Goal: Information Seeking & Learning: Learn about a topic

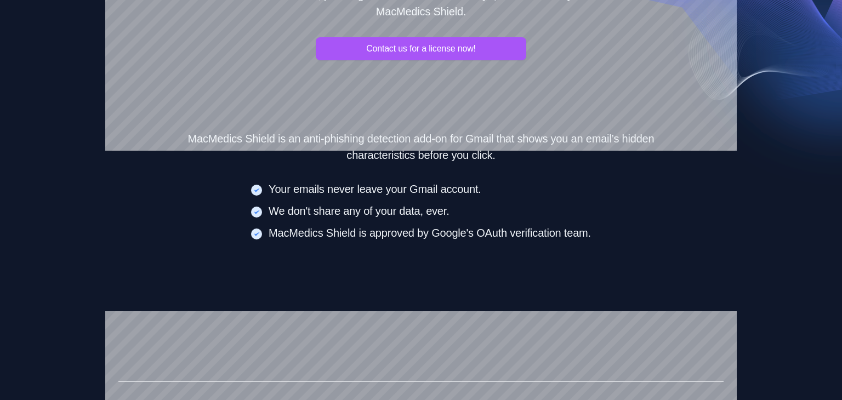
scroll to position [375, 0]
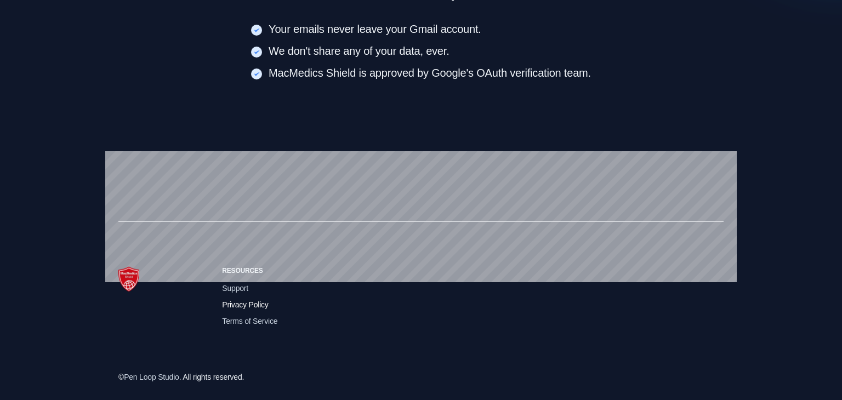
click at [239, 302] on span "Privacy Policy" at bounding box center [245, 305] width 46 height 12
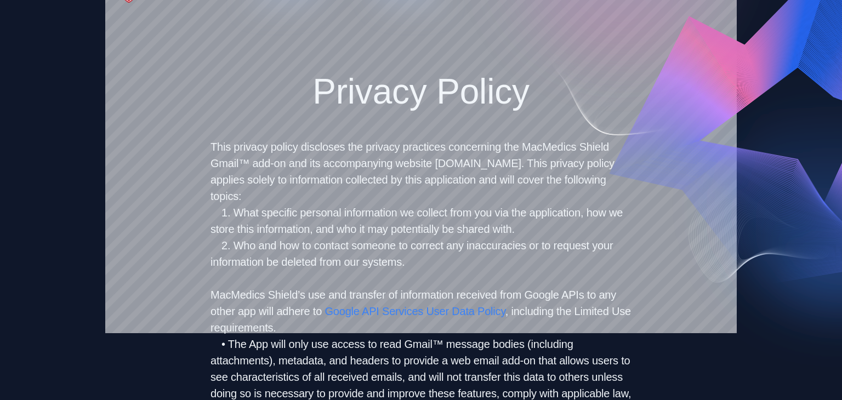
scroll to position [79, 0]
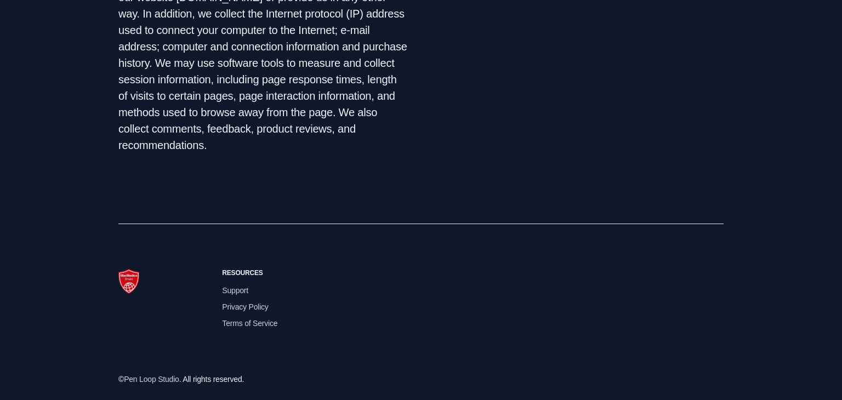
scroll to position [961, 0]
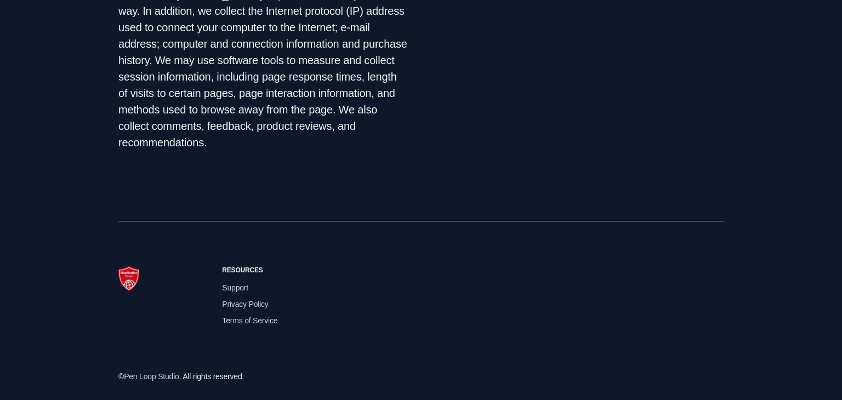
click at [538, 266] on div "Resources Support Privacy Policy Terms of Service" at bounding box center [420, 296] width 605 height 150
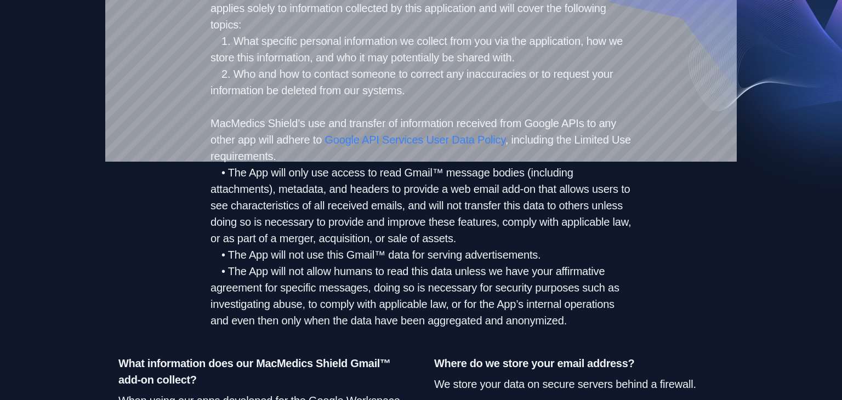
scroll to position [202, 0]
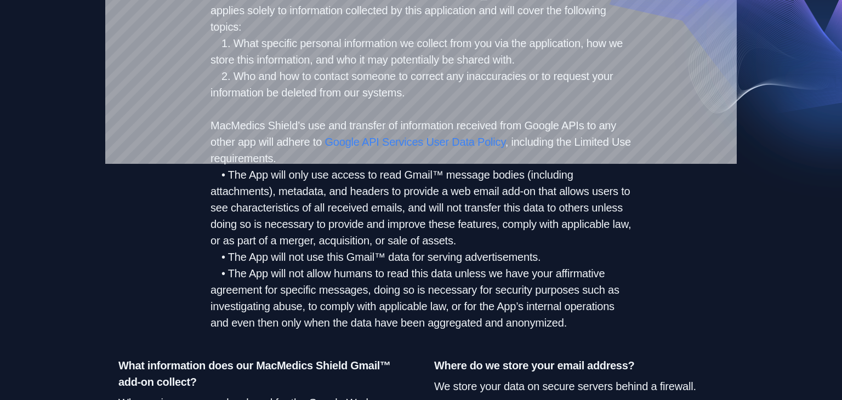
click at [279, 191] on li "• The App will only use access to read Gmail™ message bodies (including attachm…" at bounding box center [420, 208] width 421 height 82
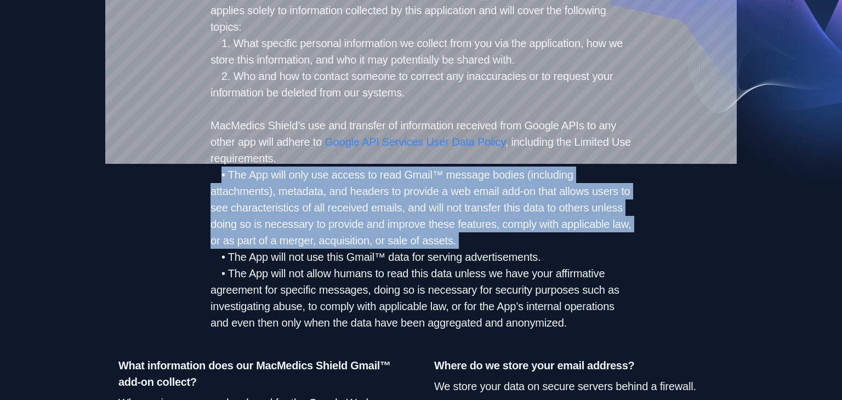
click at [454, 238] on li "• The App will only use access to read Gmail™ message bodies (including attachm…" at bounding box center [420, 208] width 421 height 82
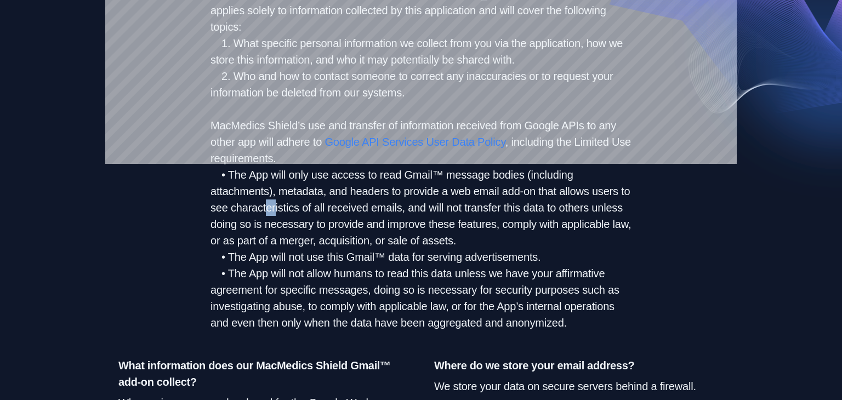
drag, startPoint x: 265, startPoint y: 209, endPoint x: 276, endPoint y: 209, distance: 11.0
click at [276, 209] on li "• The App will only use access to read Gmail™ message bodies (including attachm…" at bounding box center [420, 208] width 421 height 82
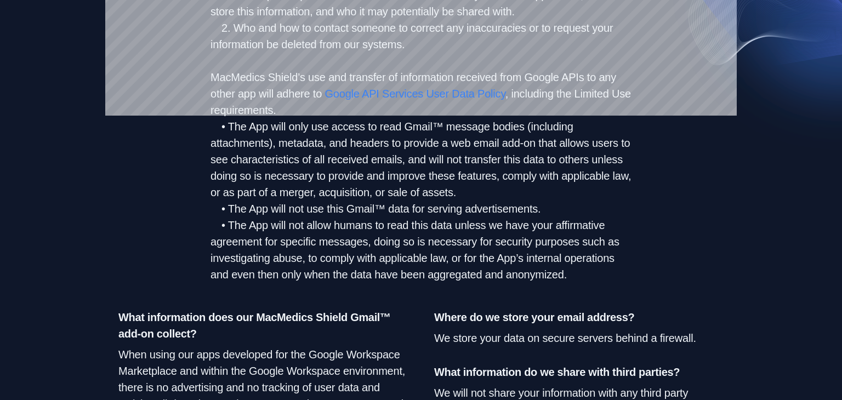
scroll to position [252, 0]
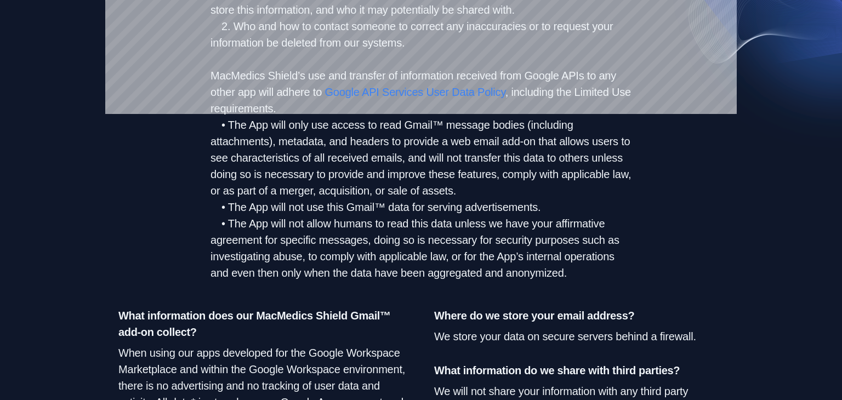
click at [327, 248] on li "• The App will not allow humans to read this data unless we have your affirmati…" at bounding box center [420, 248] width 421 height 66
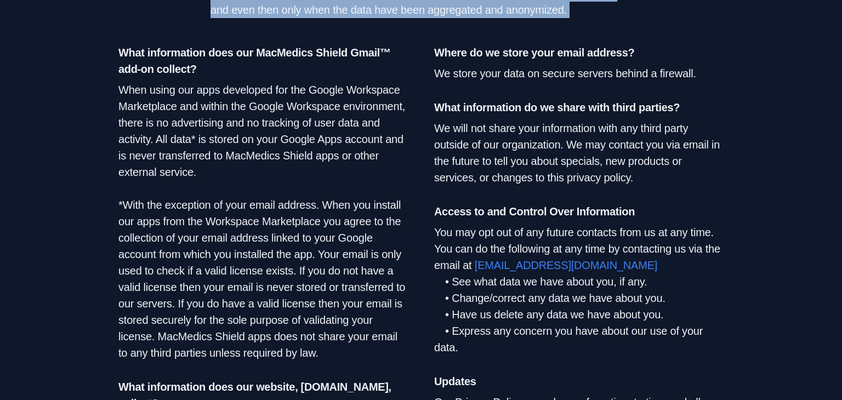
scroll to position [515, 0]
click at [487, 70] on p "We store your data on secure servers behind a firewall." at bounding box center [578, 73] width 289 height 16
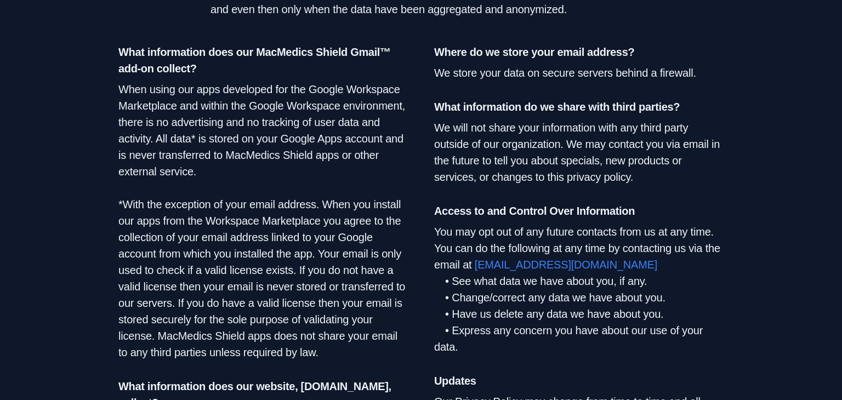
click at [487, 70] on p "We store your data on secure servers behind a firewall." at bounding box center [578, 73] width 289 height 16
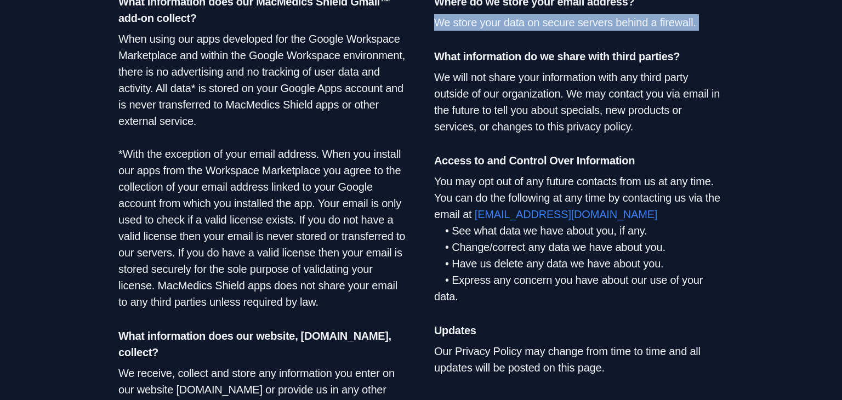
scroll to position [566, 0]
click at [496, 259] on li "• Have us delete any data we have about you." at bounding box center [578, 263] width 289 height 16
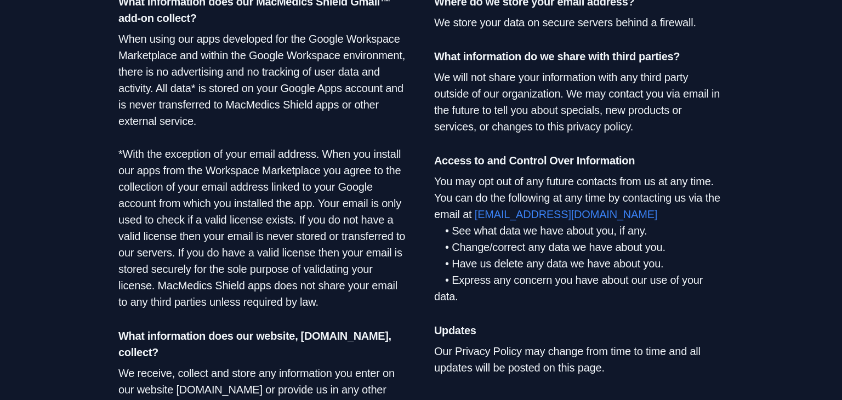
click at [496, 259] on li "• Have us delete any data we have about you." at bounding box center [578, 263] width 289 height 16
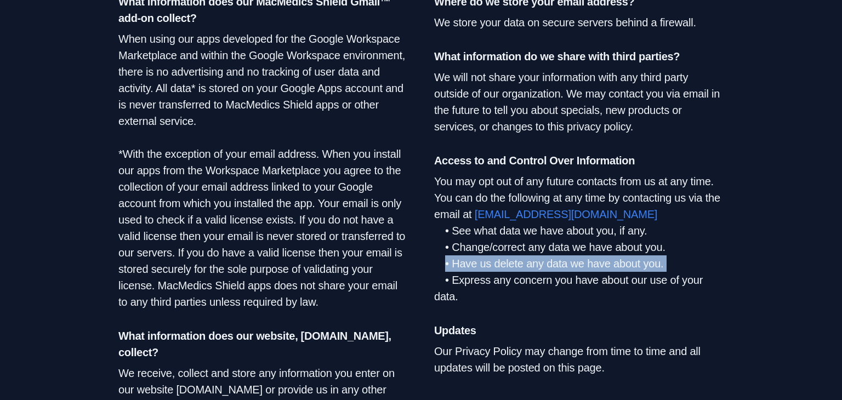
click at [516, 311] on div "Where do we store your email address? We store your data on secure servers behi…" at bounding box center [578, 269] width 289 height 552
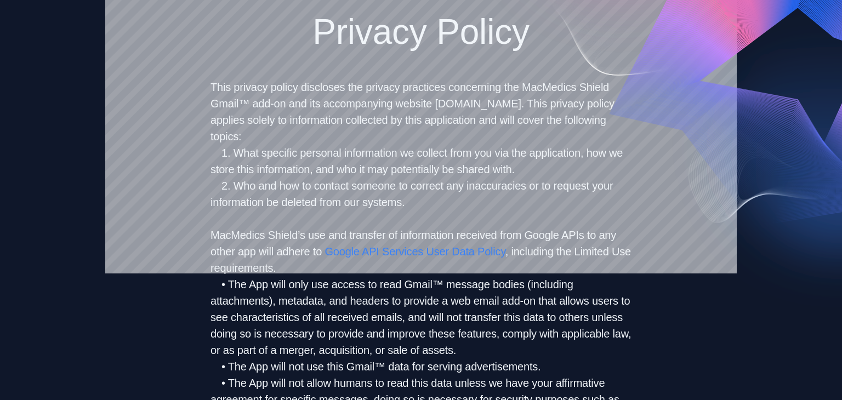
scroll to position [94, 0]
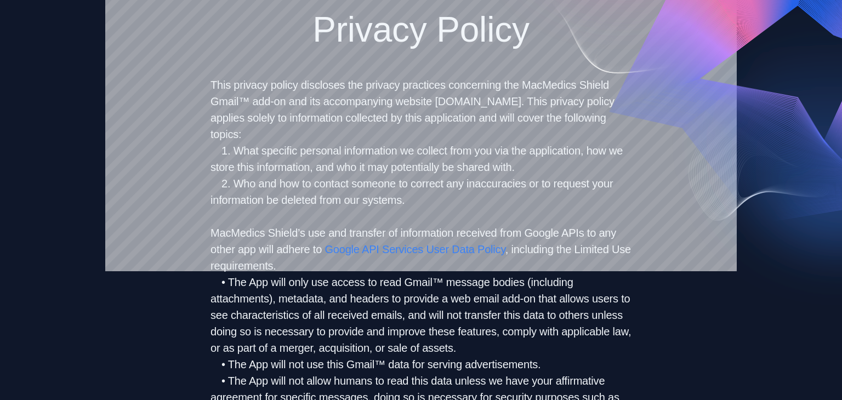
click at [250, 298] on li "• The App will only use access to read Gmail™ message bodies (including attachm…" at bounding box center [420, 315] width 421 height 82
drag, startPoint x: 413, startPoint y: 296, endPoint x: 508, endPoint y: 303, distance: 95.6
click at [508, 303] on li "• The App will only use access to read Gmail™ message bodies (including attachm…" at bounding box center [420, 315] width 421 height 82
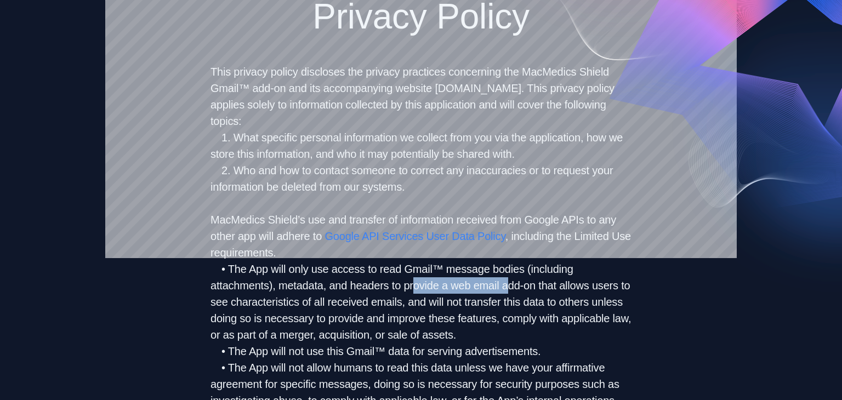
scroll to position [110, 0]
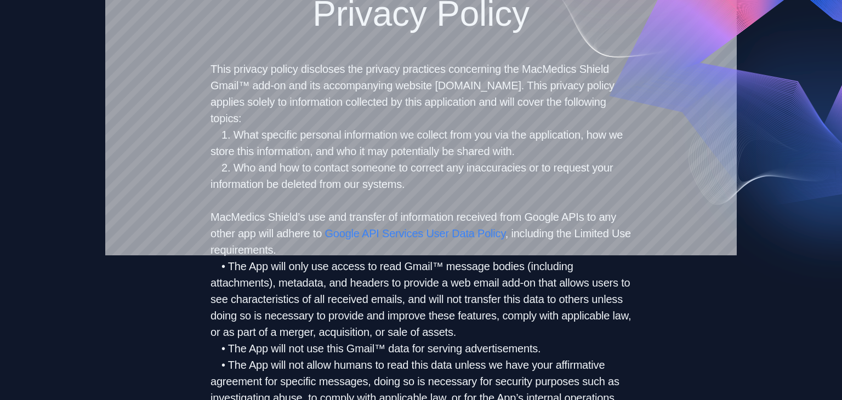
click at [469, 300] on li "• The App will only use access to read Gmail™ message bodies (including attachm…" at bounding box center [420, 299] width 421 height 82
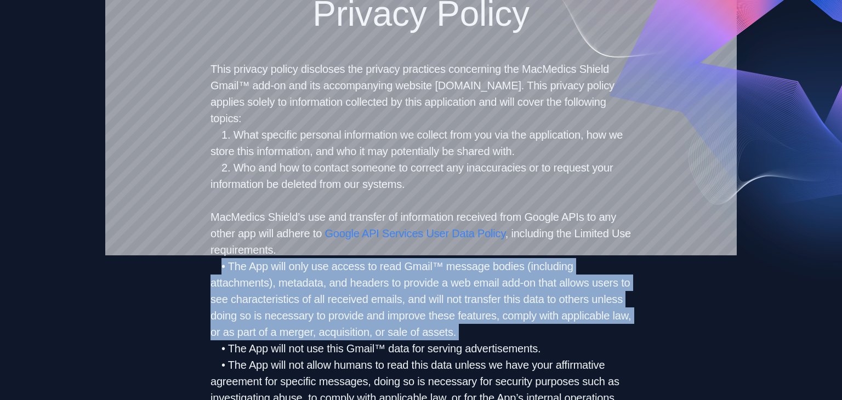
click at [469, 300] on li "• The App will only use access to read Gmail™ message bodies (including attachm…" at bounding box center [420, 299] width 421 height 82
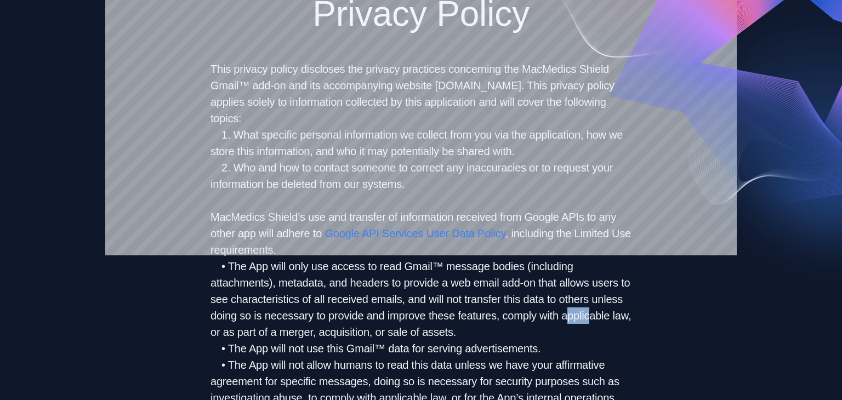
drag, startPoint x: 570, startPoint y: 315, endPoint x: 591, endPoint y: 318, distance: 21.1
click at [591, 318] on li "• The App will only use access to read Gmail™ message bodies (including attachm…" at bounding box center [420, 299] width 421 height 82
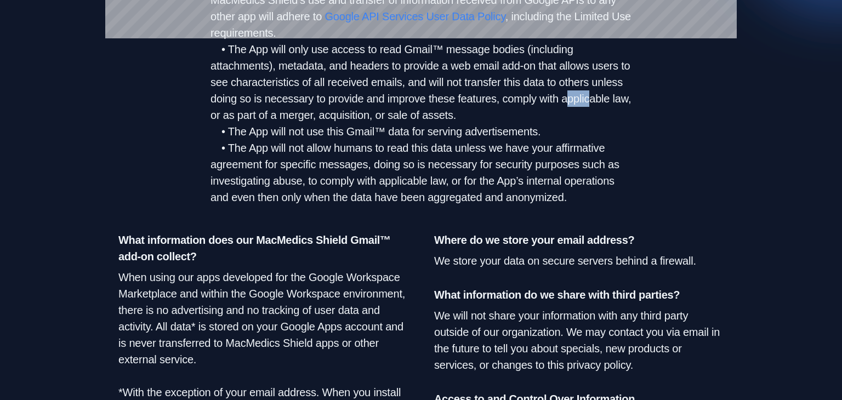
scroll to position [328, 0]
click at [640, 260] on p "We store your data on secure servers behind a firewall." at bounding box center [578, 260] width 289 height 16
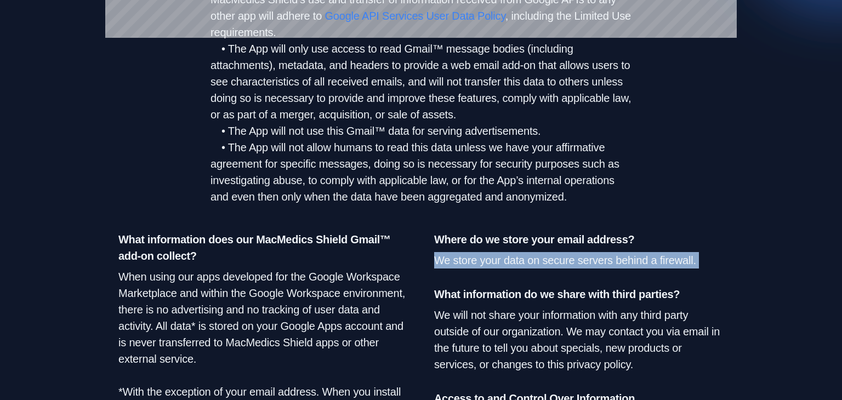
click at [640, 260] on p "We store your data on secure servers behind a firewall." at bounding box center [578, 260] width 289 height 16
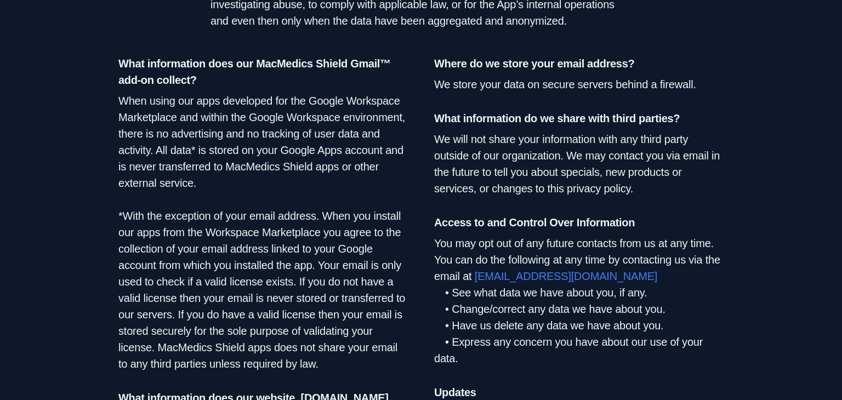
scroll to position [506, 0]
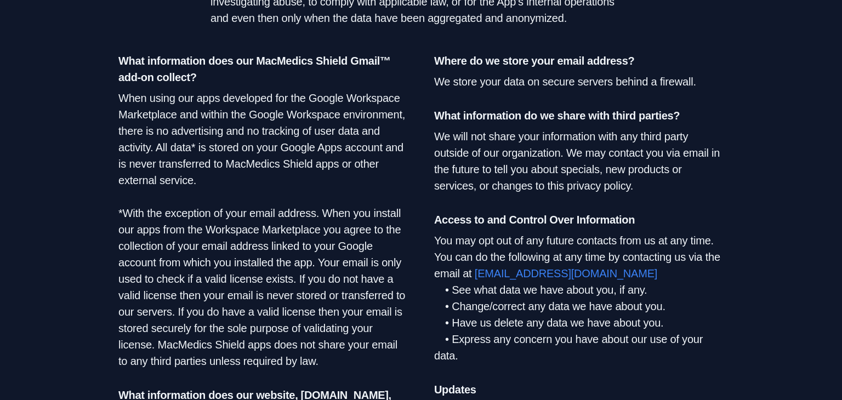
click at [517, 327] on li "• Have us delete any data we have about you." at bounding box center [578, 323] width 289 height 16
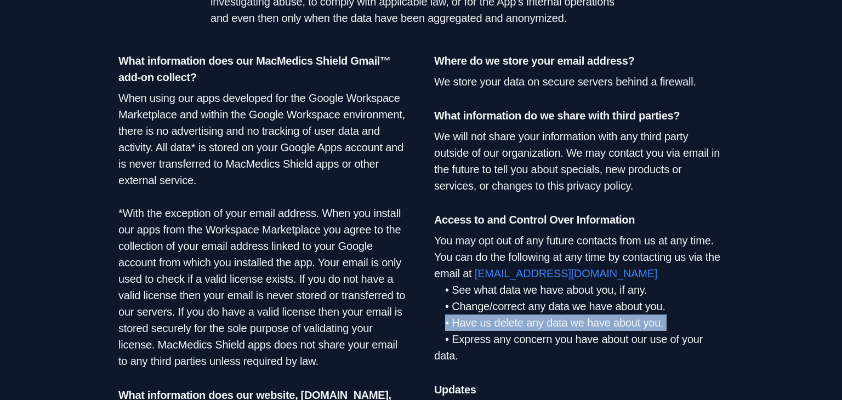
click at [517, 327] on li "• Have us delete any data we have about you." at bounding box center [578, 323] width 289 height 16
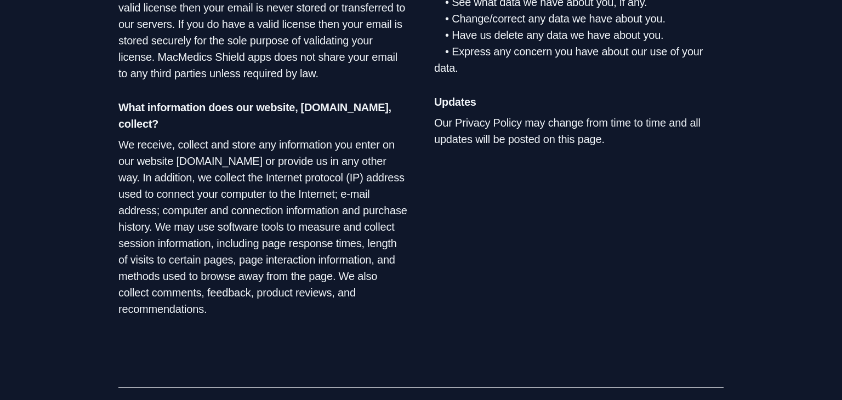
scroll to position [798, 0]
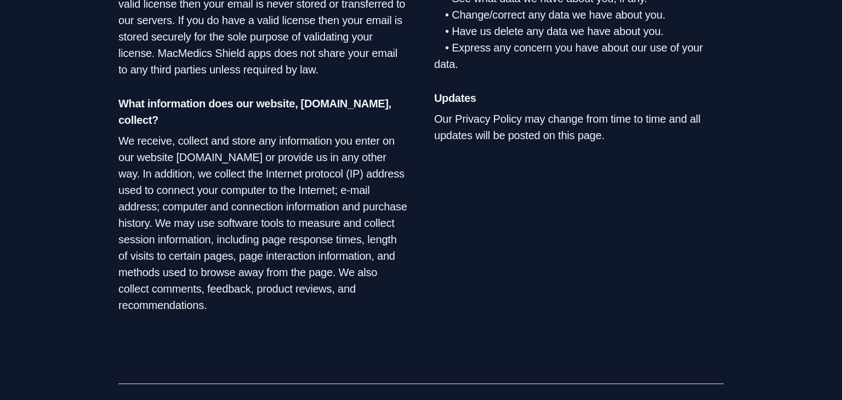
click at [390, 208] on p "We receive, collect and store any information you enter on our website [DOMAIN_…" at bounding box center [262, 223] width 289 height 181
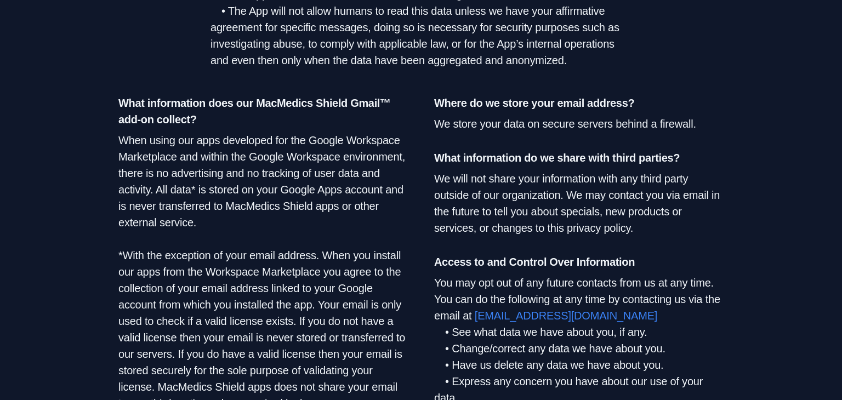
scroll to position [540, 0]
